Goal: Task Accomplishment & Management: Complete application form

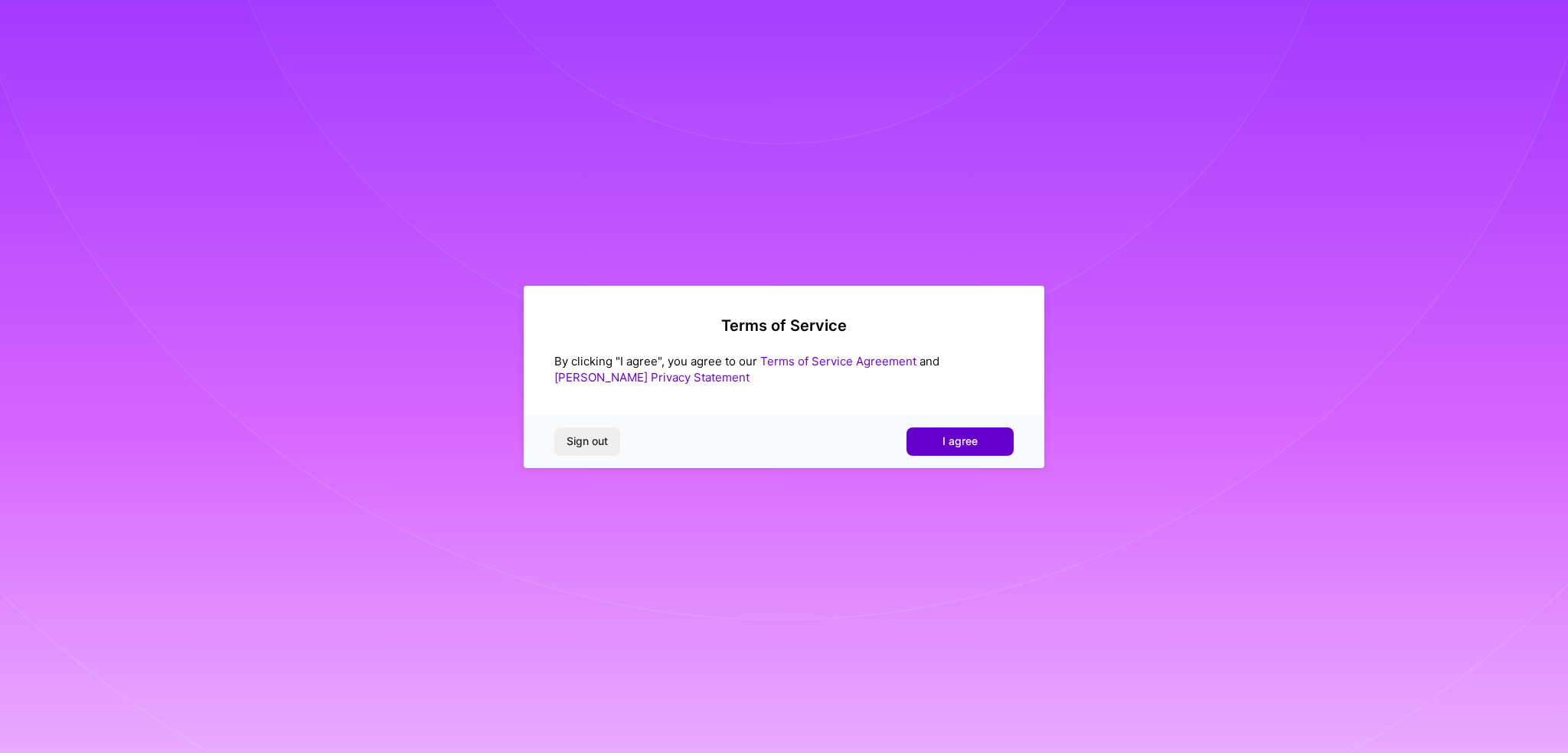
click at [937, 442] on button "I agree" at bounding box center [960, 441] width 107 height 28
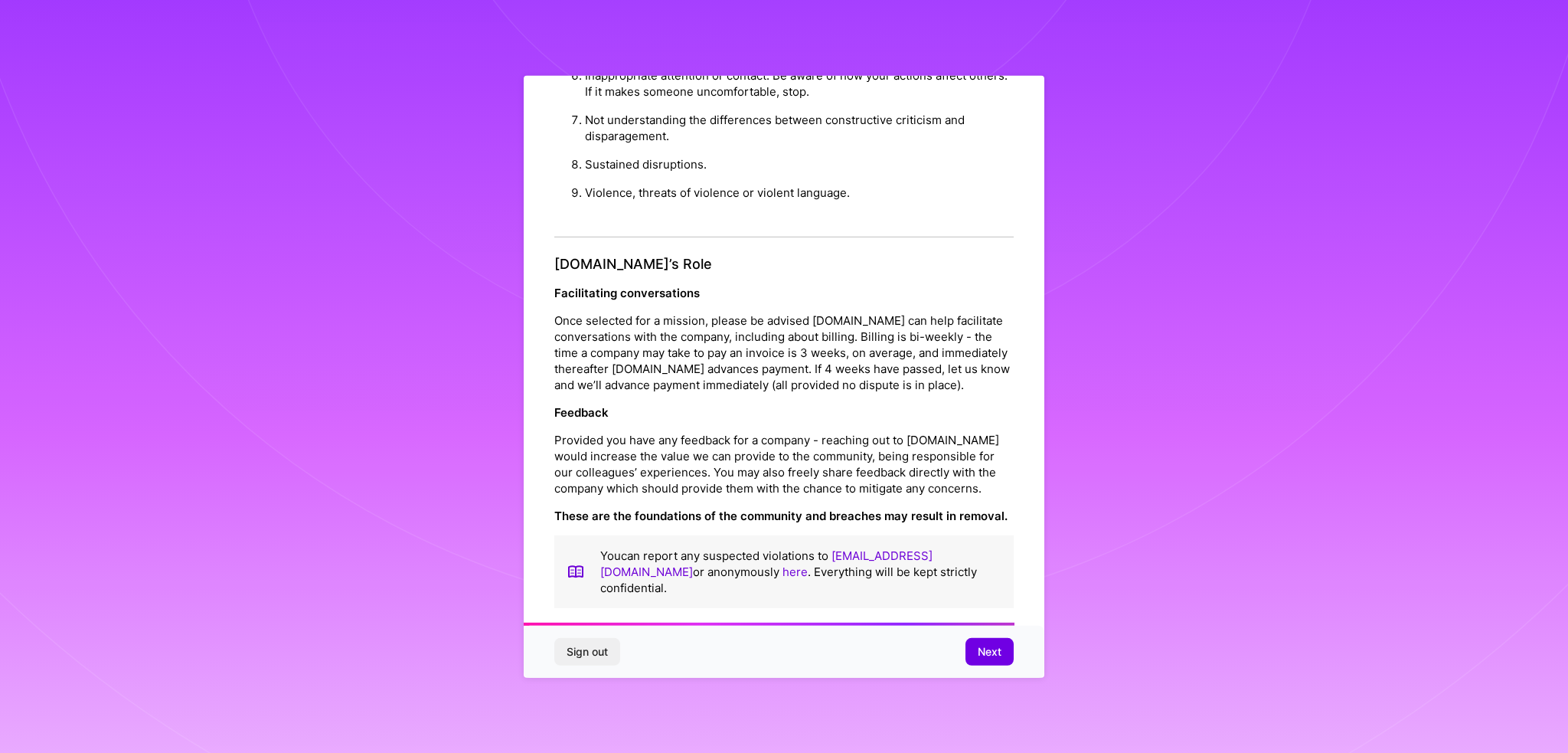
scroll to position [1605, 0]
click at [968, 648] on button "Next" at bounding box center [990, 652] width 48 height 28
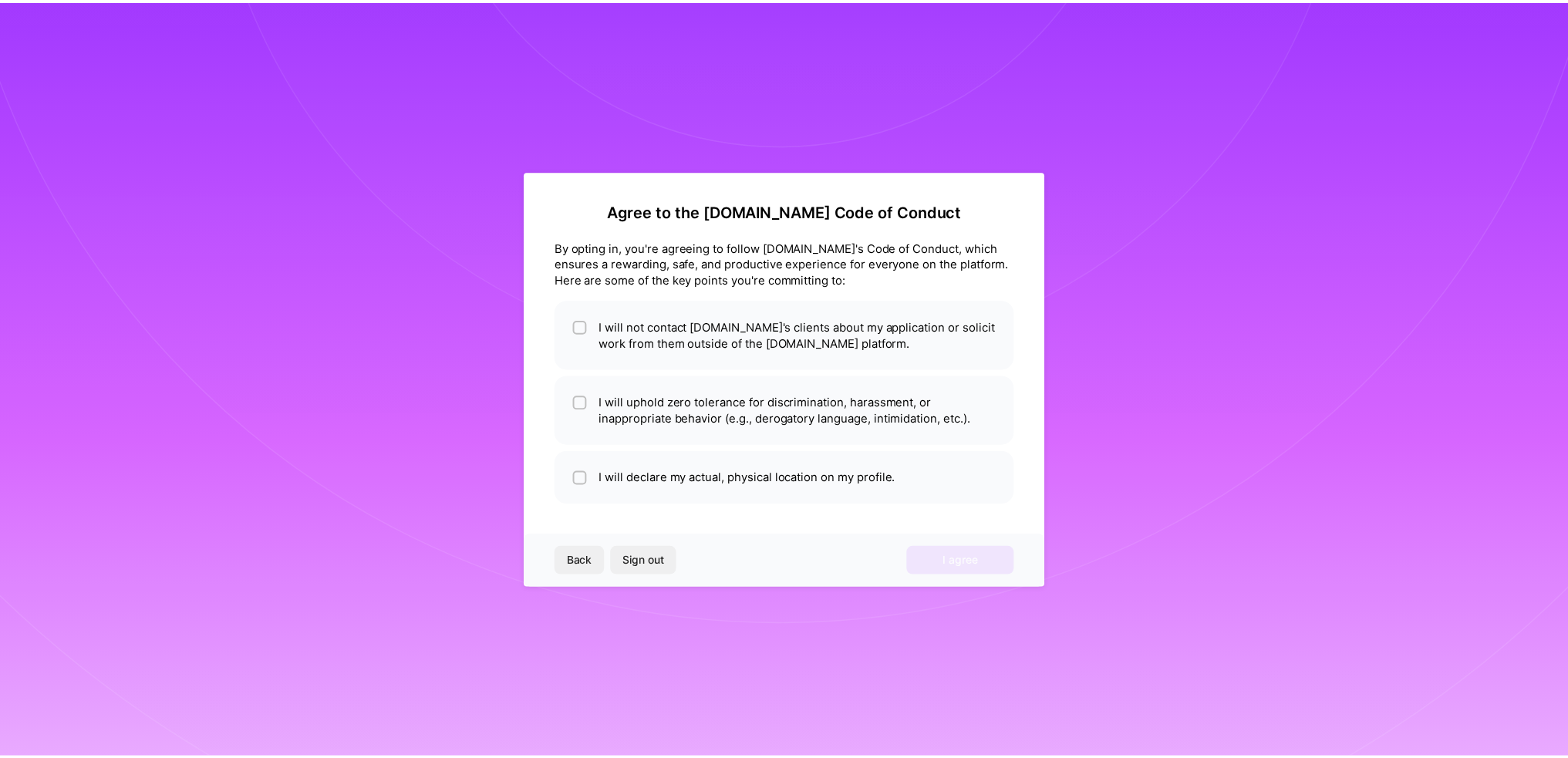
scroll to position [0, 0]
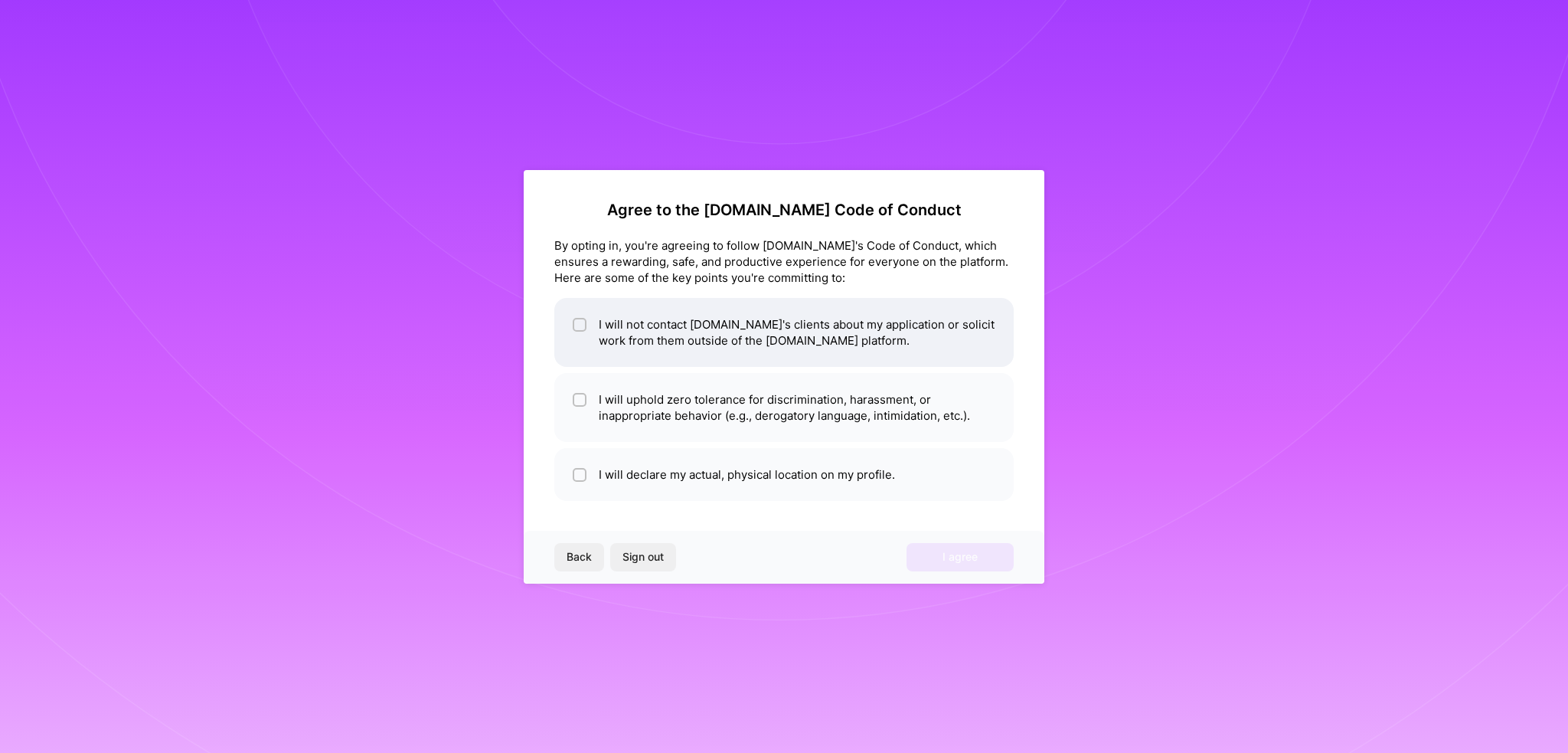
click at [743, 358] on li "I will not contact [DOMAIN_NAME]'s clients about my application or solicit work…" at bounding box center [784, 332] width 460 height 69
checkbox input "true"
click at [726, 409] on li "I will uphold zero tolerance for discrimination, harassment, or inappropriate b…" at bounding box center [784, 407] width 460 height 69
checkbox input "true"
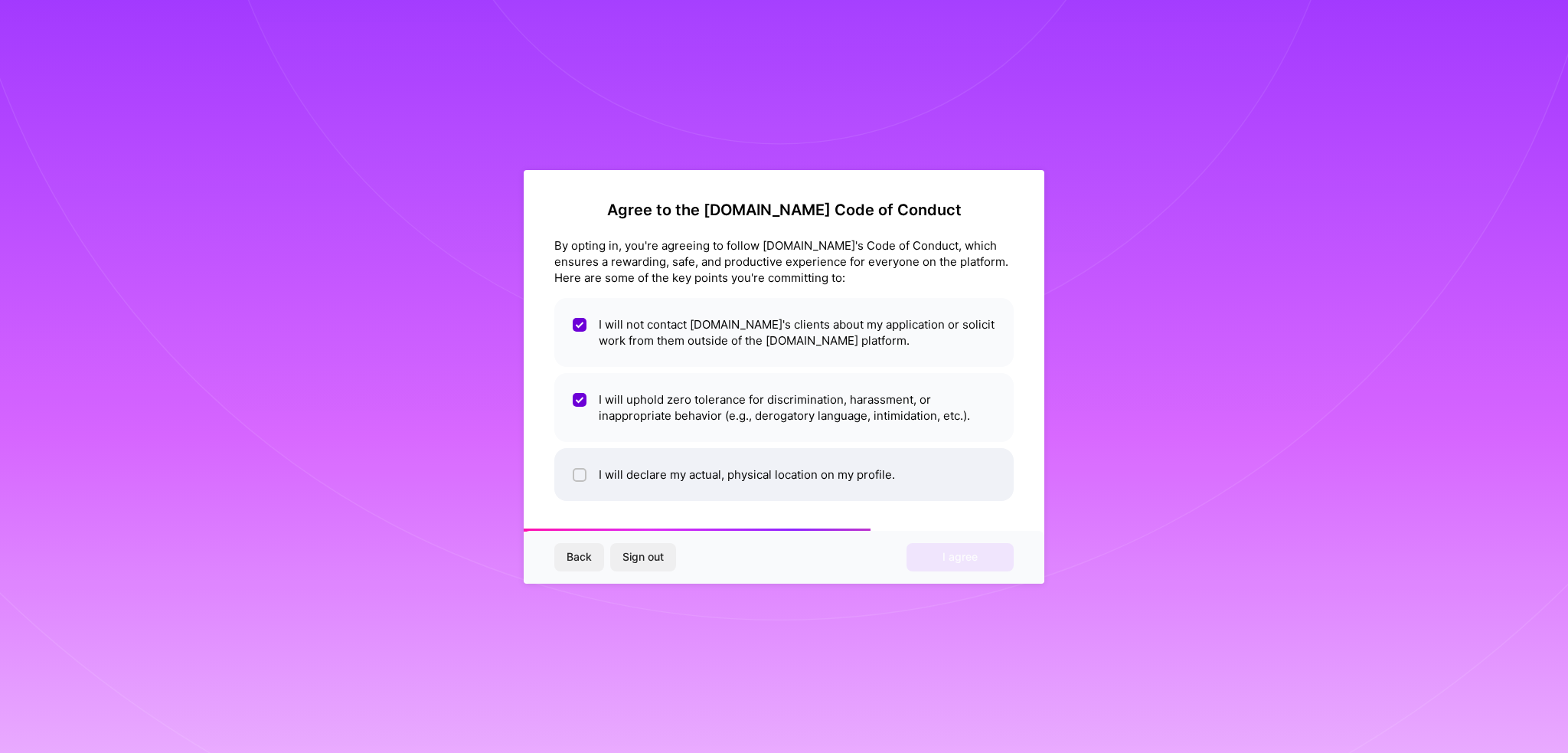
click at [727, 487] on li "I will declare my actual, physical location on my profile." at bounding box center [784, 475] width 460 height 53
checkbox input "true"
click at [962, 571] on button "I agree" at bounding box center [960, 557] width 107 height 28
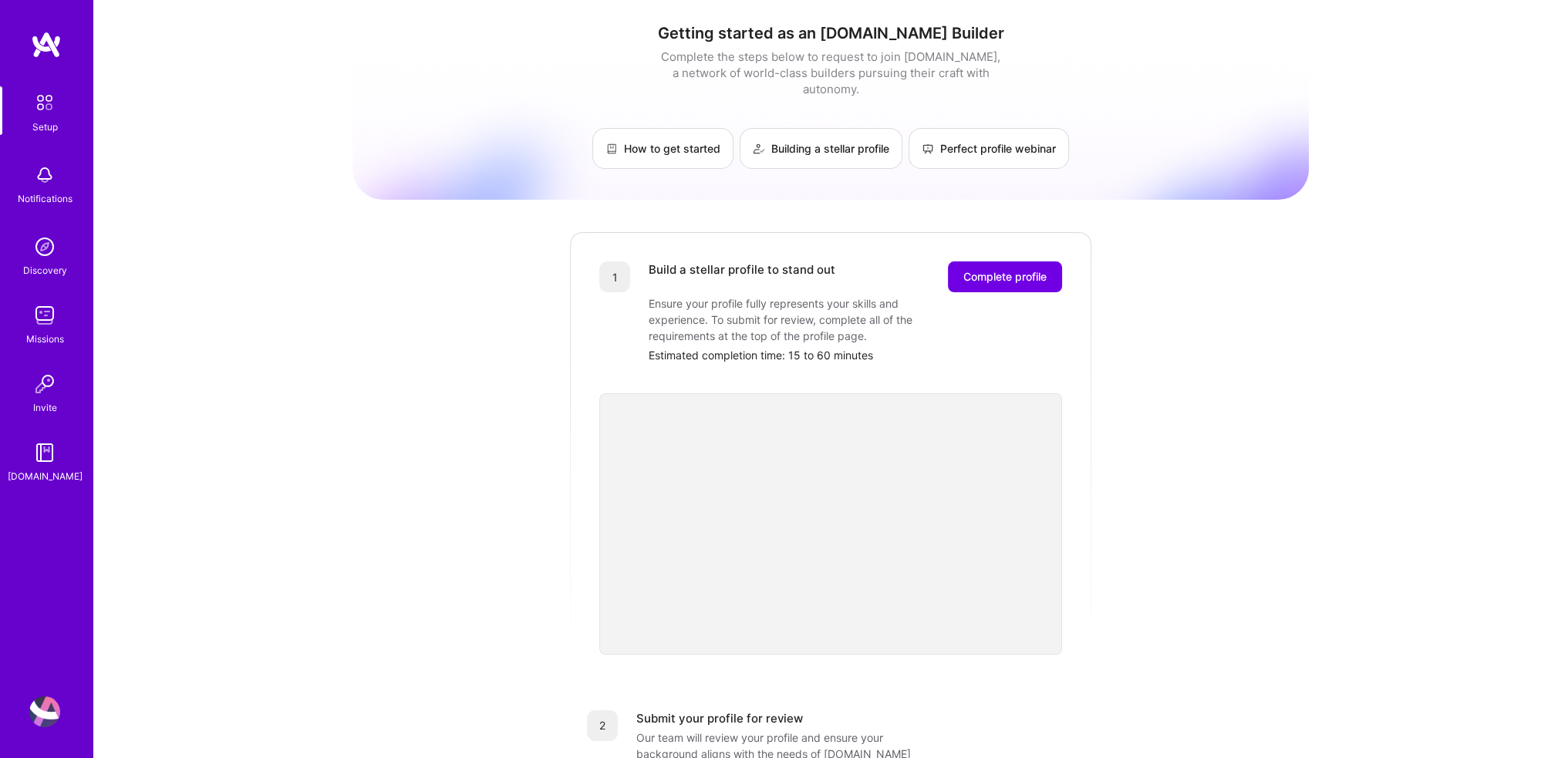
click at [61, 247] on link "Discovery" at bounding box center [45, 255] width 95 height 47
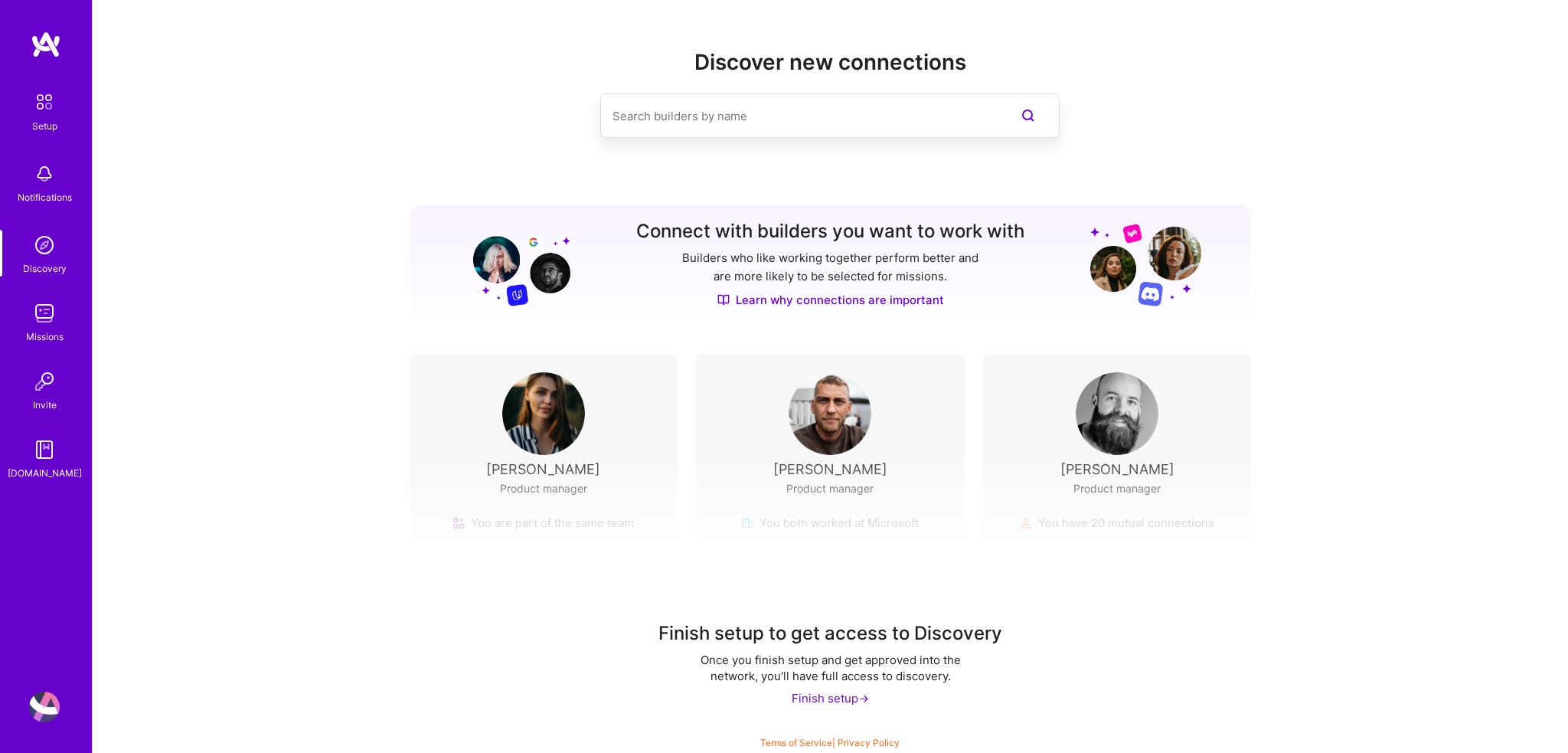
click at [51, 305] on img at bounding box center [44, 313] width 31 height 31
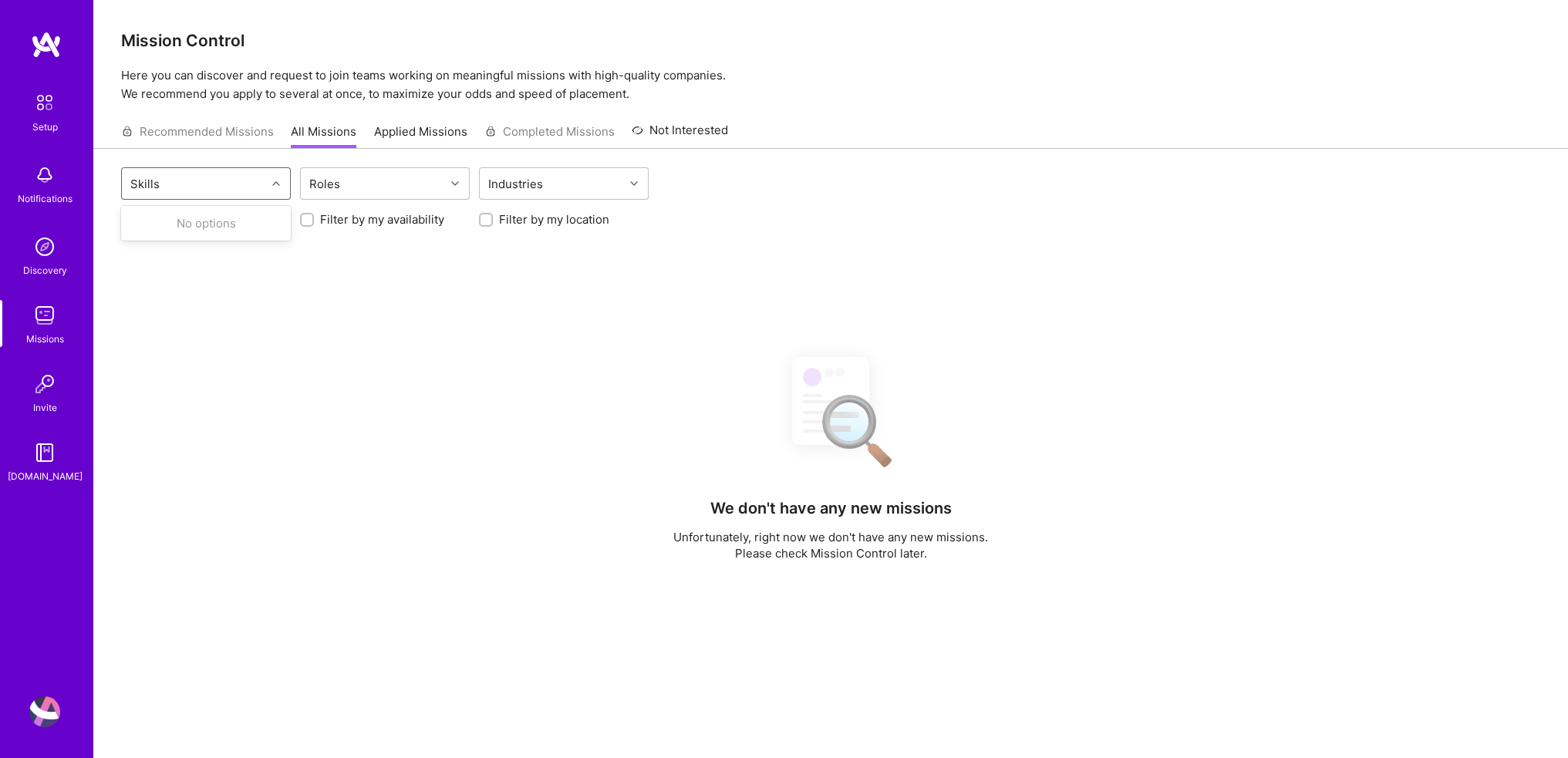
click at [262, 185] on div "Skills" at bounding box center [194, 184] width 144 height 31
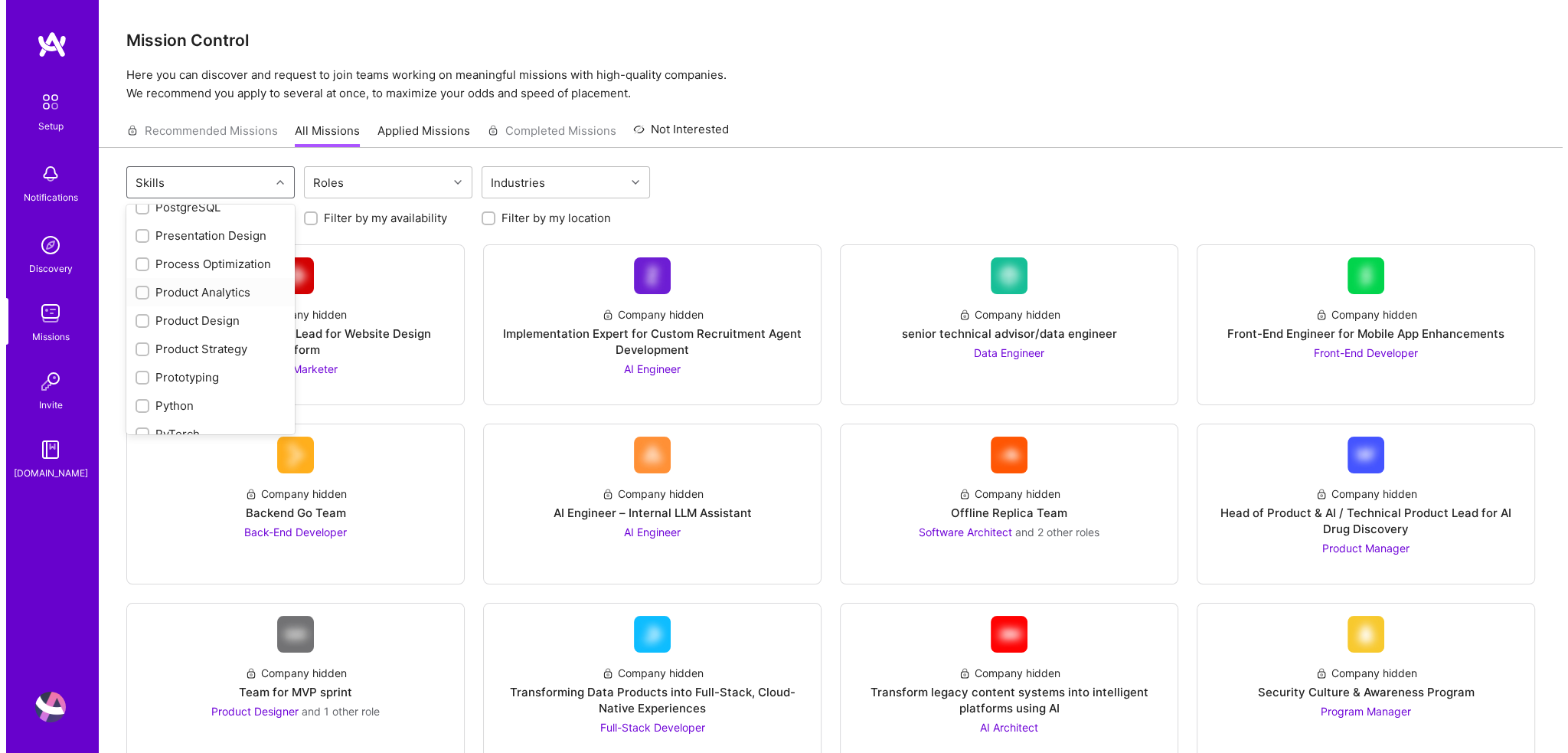
scroll to position [1276, 0]
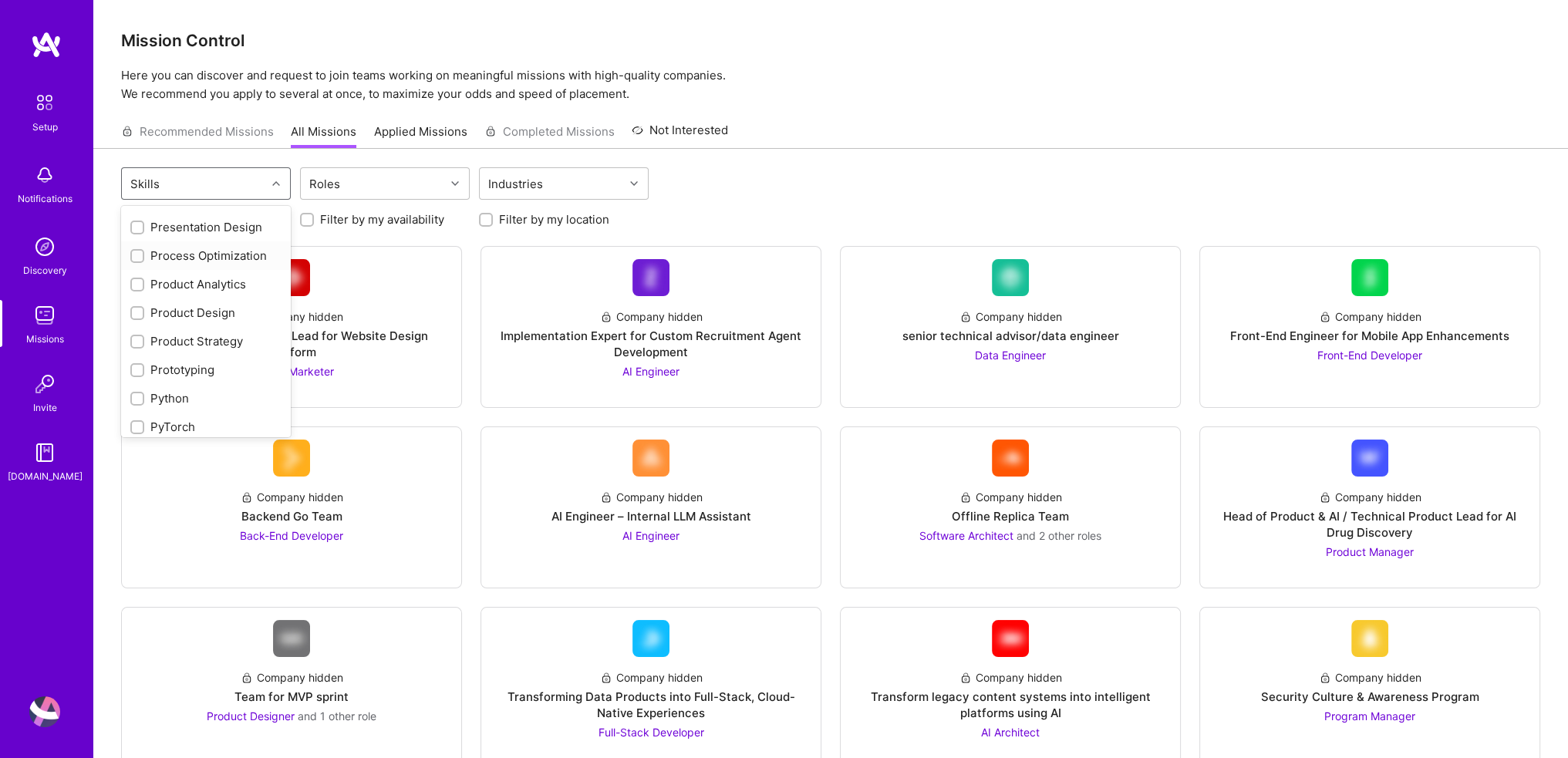
click at [255, 247] on div "Process Optimization" at bounding box center [205, 255] width 151 height 17
checkbox input "true"
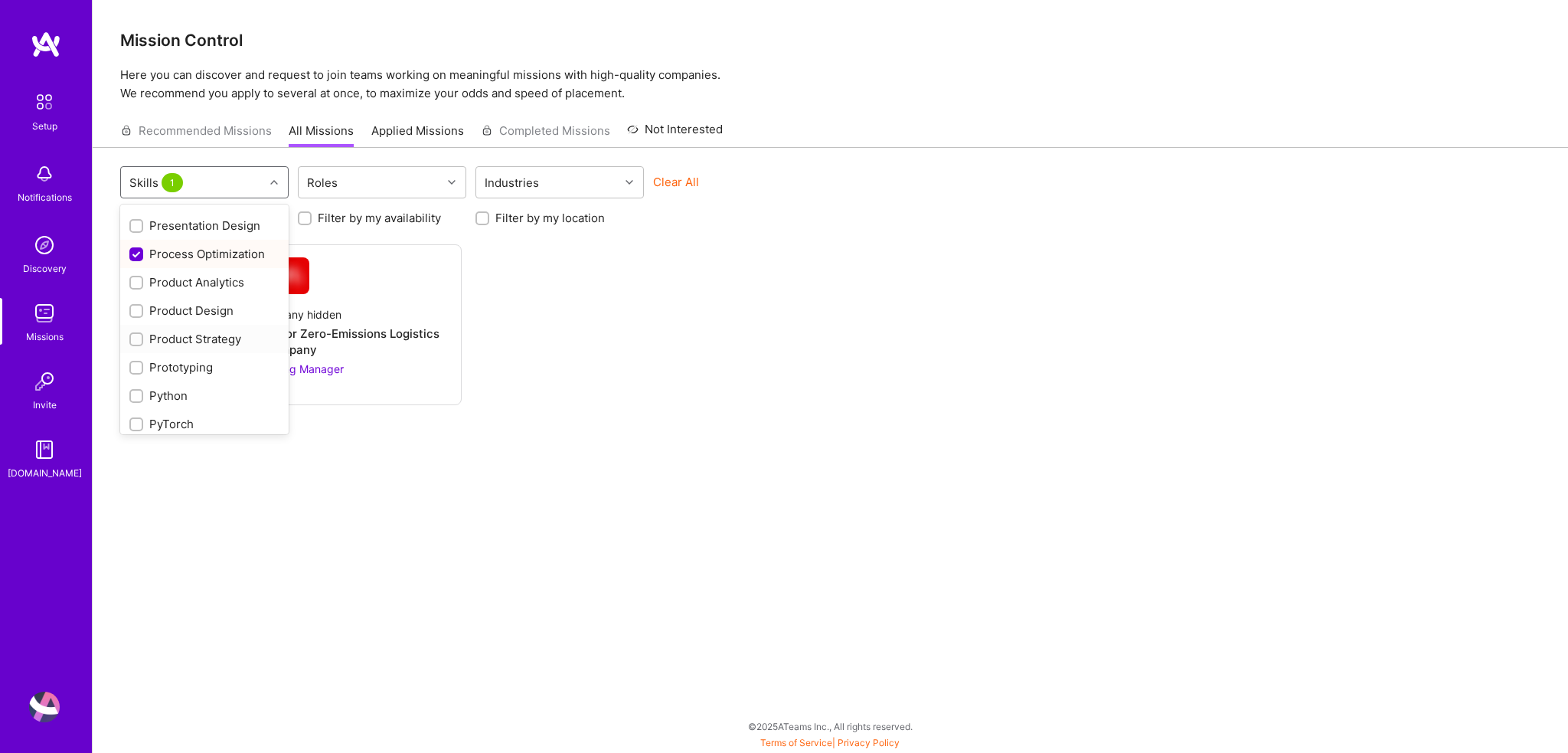
click at [231, 331] on div "Product Strategy" at bounding box center [204, 338] width 150 height 16
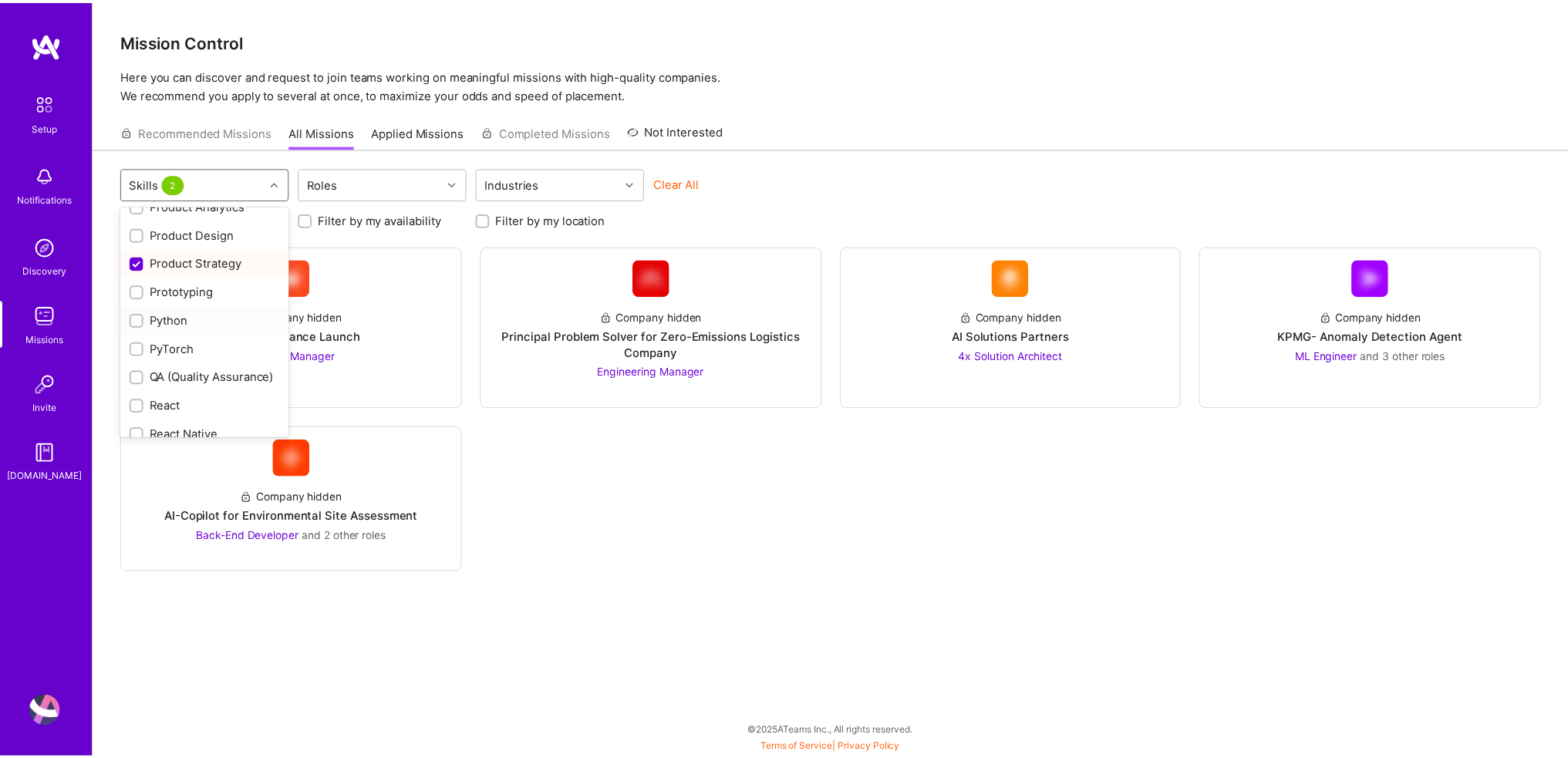
scroll to position [1363, 0]
click at [228, 255] on div "Product Strategy" at bounding box center [205, 263] width 151 height 17
checkbox input "false"
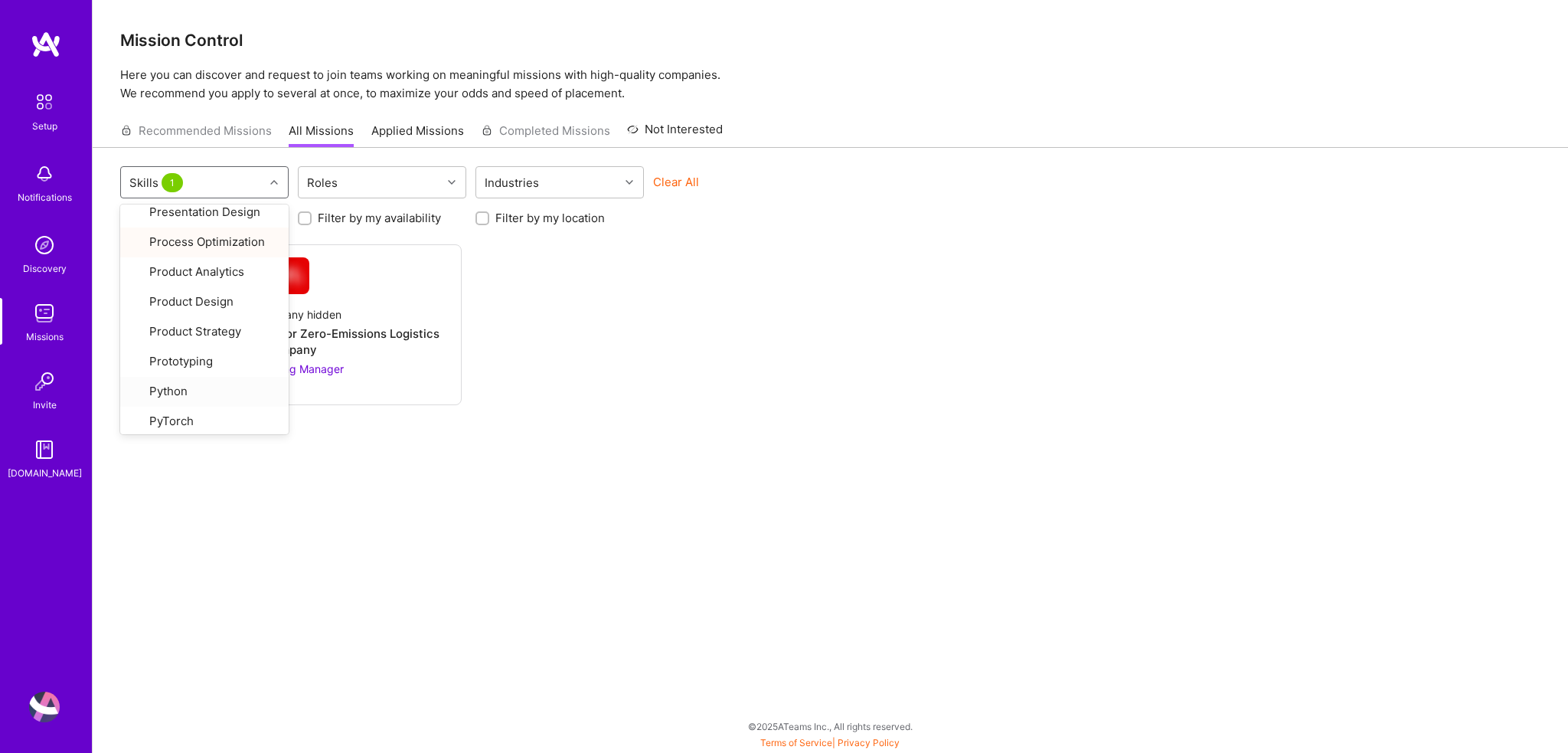
click at [505, 434] on div "option Product Strategy, deselected. option Python focused, 51 of 79. 79 result…" at bounding box center [831, 449] width 1476 height 602
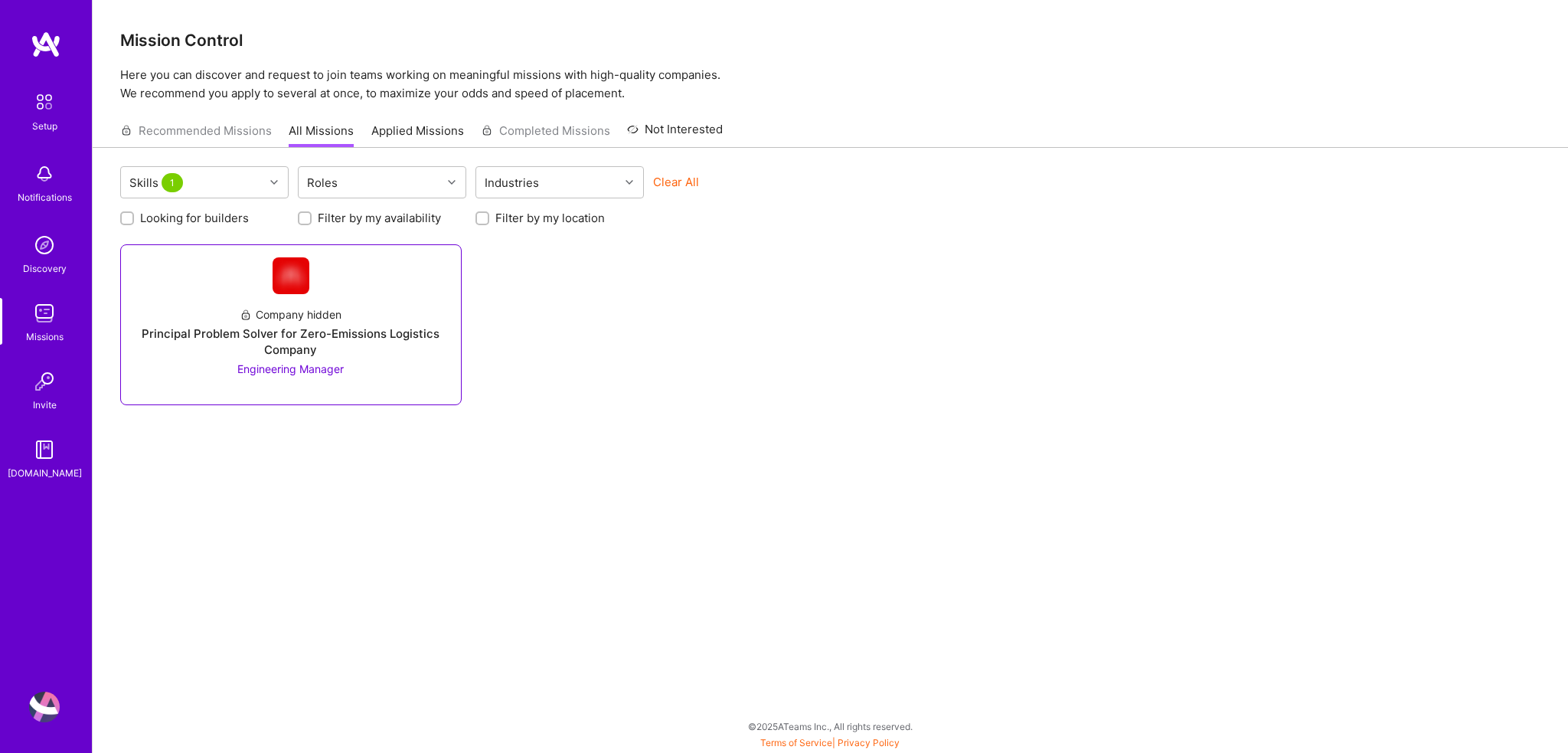
click at [392, 348] on div "Principal Problem Solver for Zero-Emissions Logistics Company" at bounding box center [291, 341] width 316 height 32
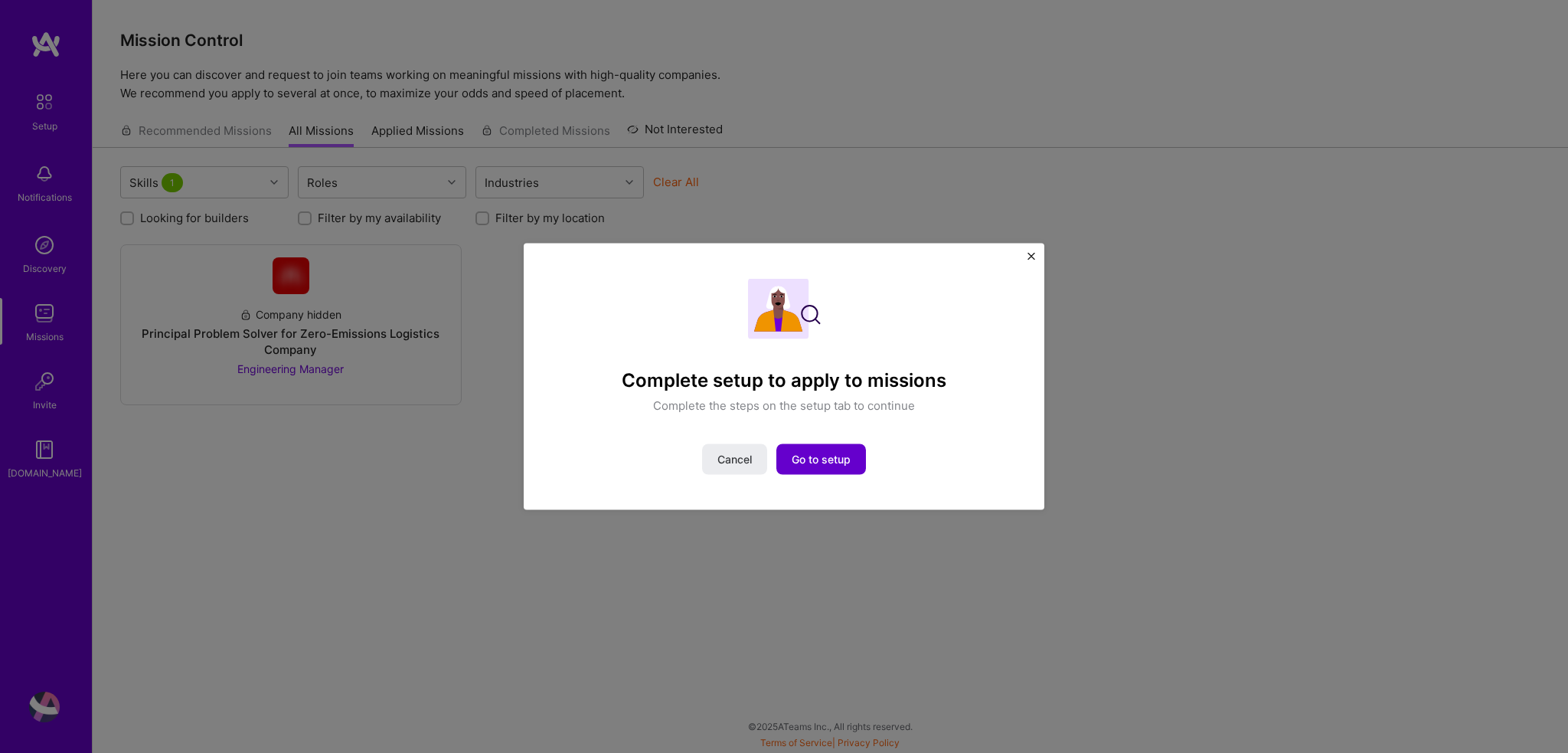
click at [818, 463] on span "Go to setup" at bounding box center [821, 460] width 59 height 15
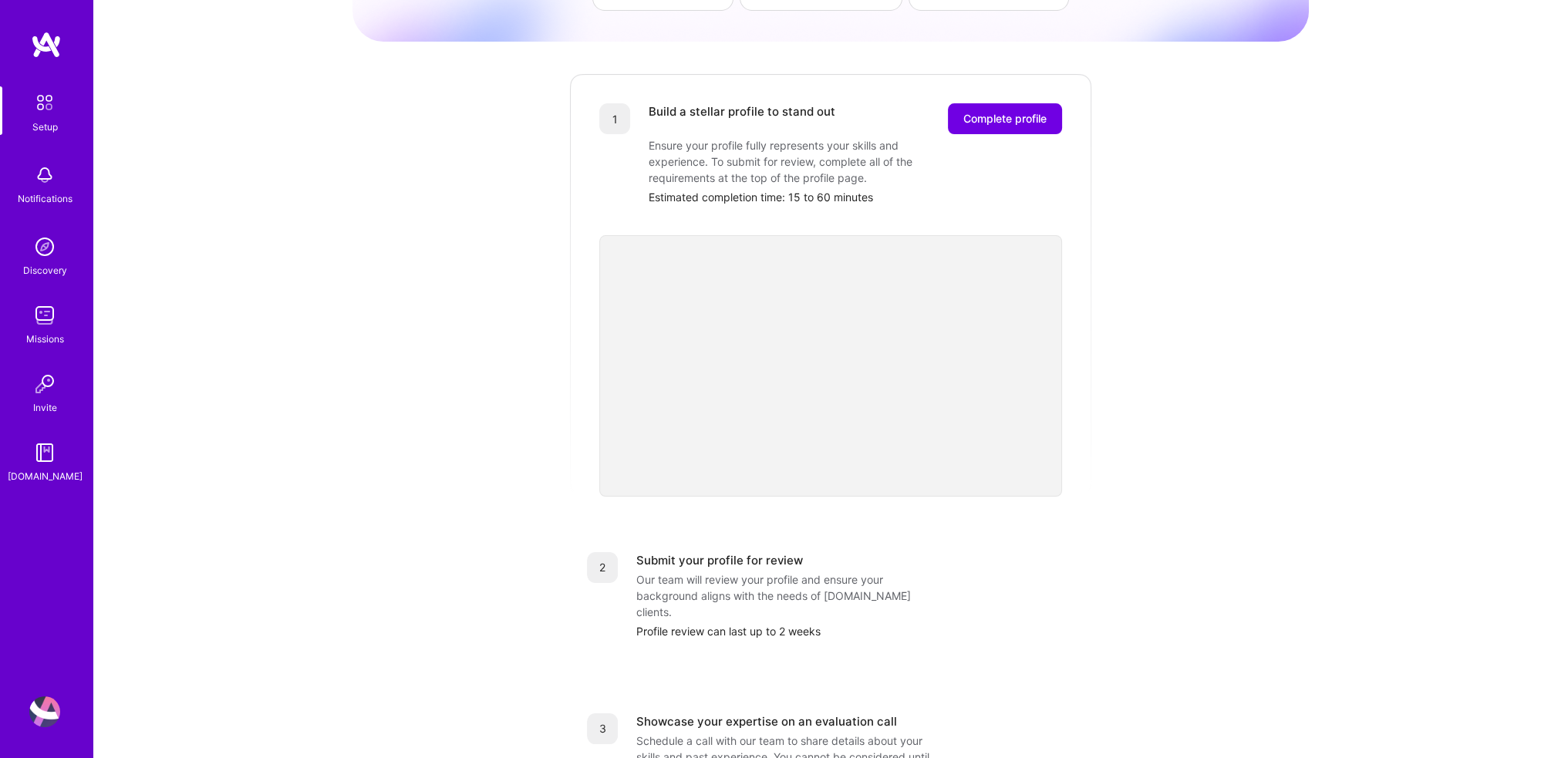
scroll to position [159, 0]
click at [968, 110] on span "Complete profile" at bounding box center [1005, 118] width 84 height 16
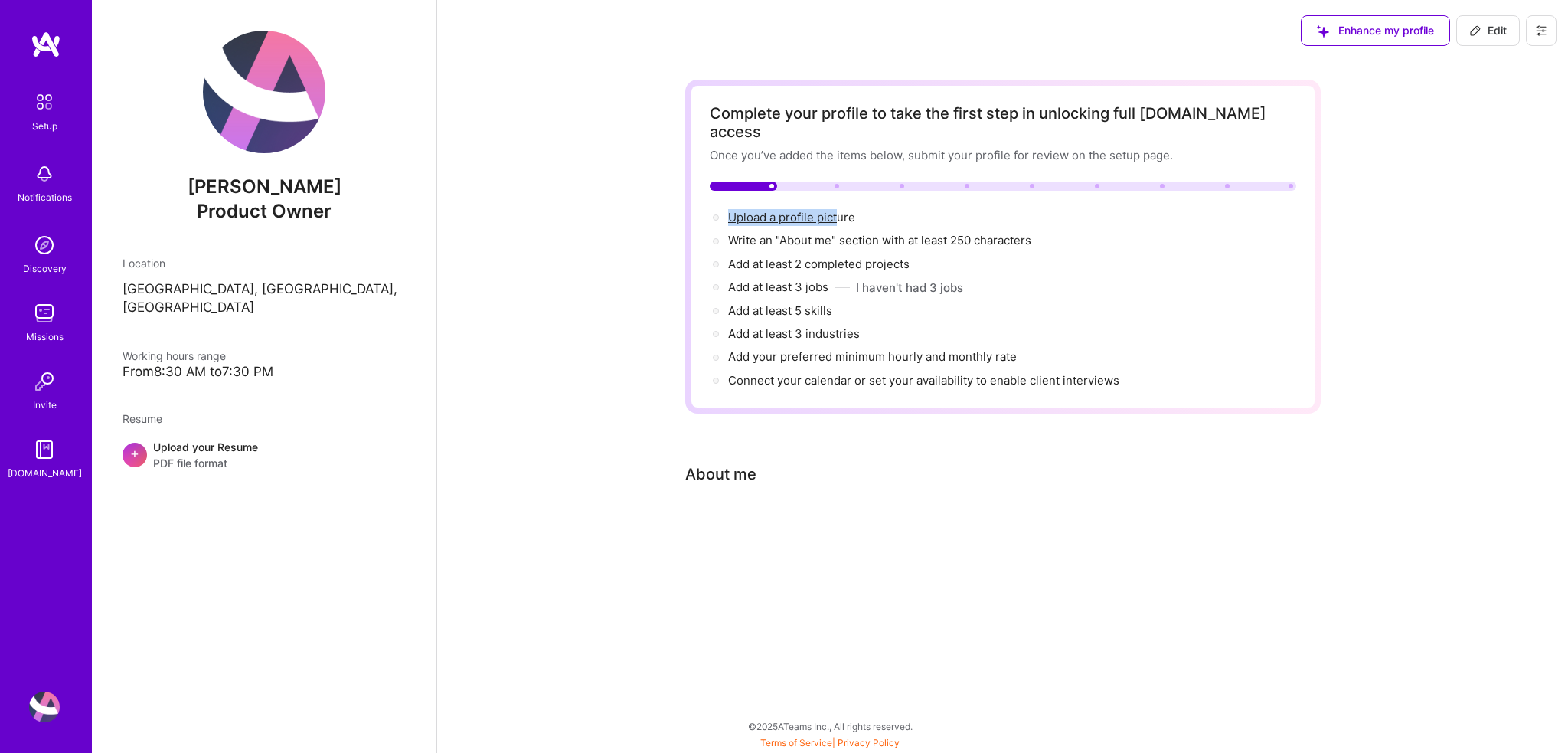
drag, startPoint x: 786, startPoint y: 171, endPoint x: 857, endPoint y: 180, distance: 71.6
click at [841, 179] on div "Complete your profile to take the first step in unlocking full [DOMAIN_NAME] ac…" at bounding box center [1003, 246] width 586 height 285
click at [914, 183] on div "Complete your profile to take the first step in unlocking full [DOMAIN_NAME] ac…" at bounding box center [1003, 246] width 586 height 285
drag, startPoint x: 174, startPoint y: 361, endPoint x: 269, endPoint y: 364, distance: 95.0
click at [268, 364] on div "[PERSON_NAME] Product Owner Location [GEOGRAPHIC_DATA], [GEOGRAPHIC_DATA], [GEO…" at bounding box center [264, 376] width 345 height 753
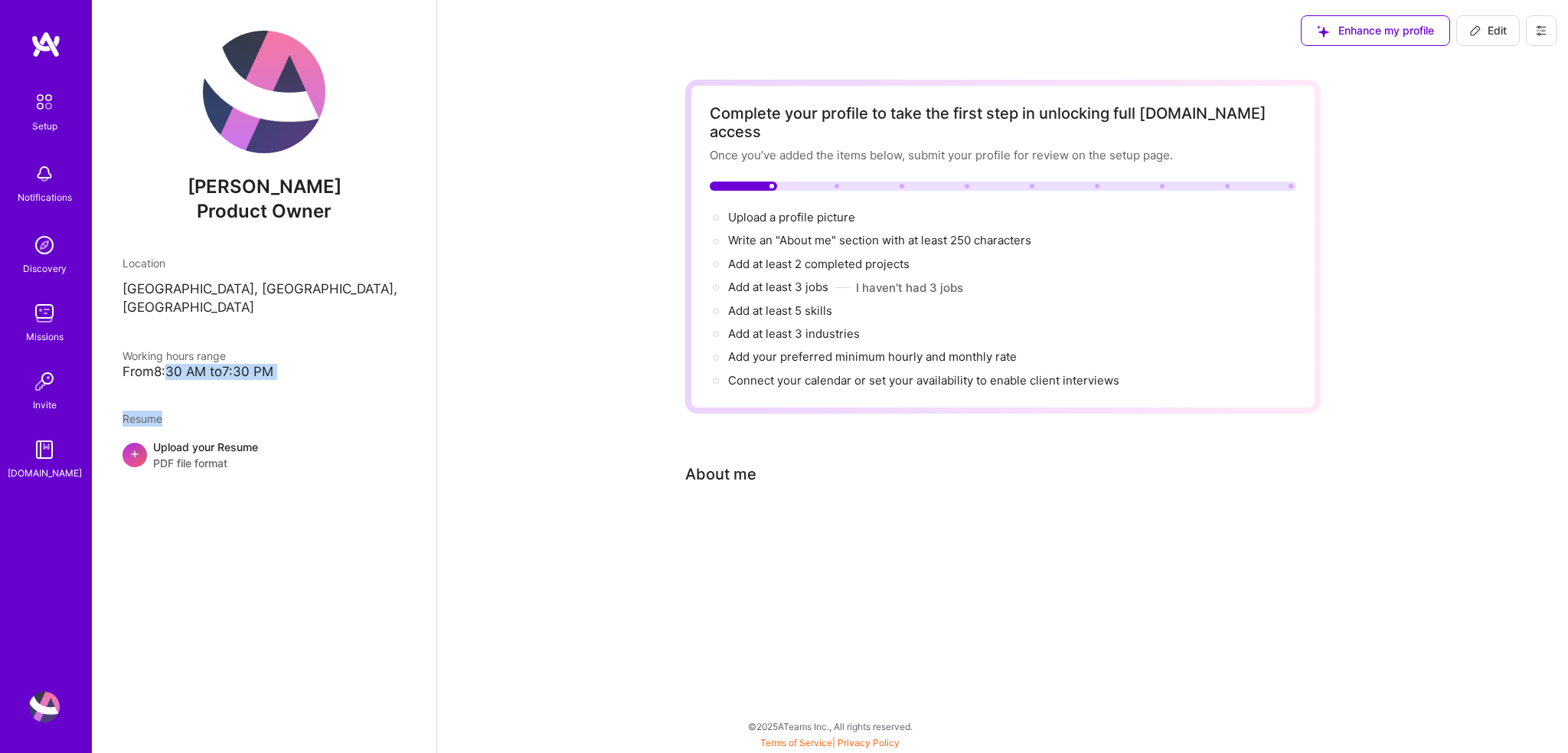
click at [270, 364] on div "[PERSON_NAME] Product Owner Location [GEOGRAPHIC_DATA], [GEOGRAPHIC_DATA], [GEO…" at bounding box center [264, 376] width 345 height 753
click at [264, 364] on div "From 8:30 AM to 7:30 PM" at bounding box center [264, 372] width 283 height 16
click at [55, 101] on img at bounding box center [43, 101] width 32 height 32
